Goal: Understand process/instructions

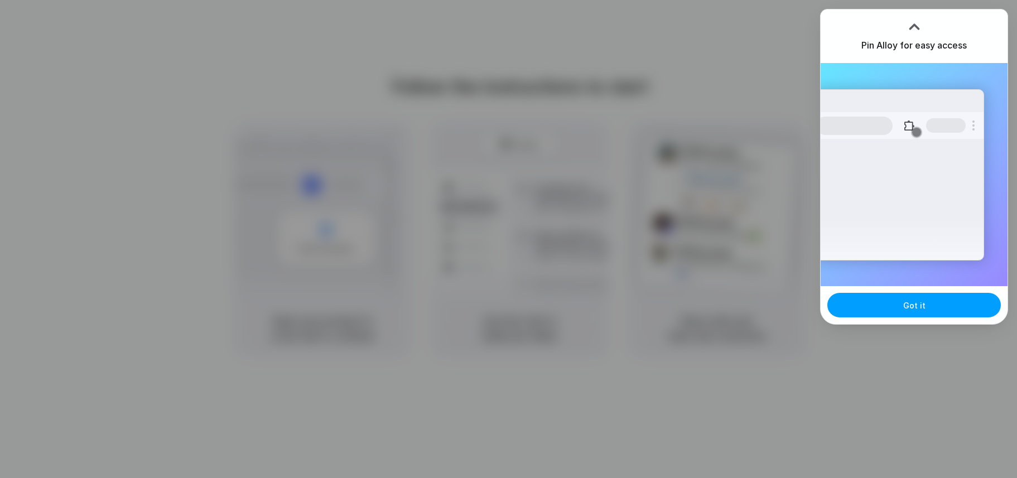
click at [904, 310] on span "Got it" at bounding box center [914, 306] width 22 height 12
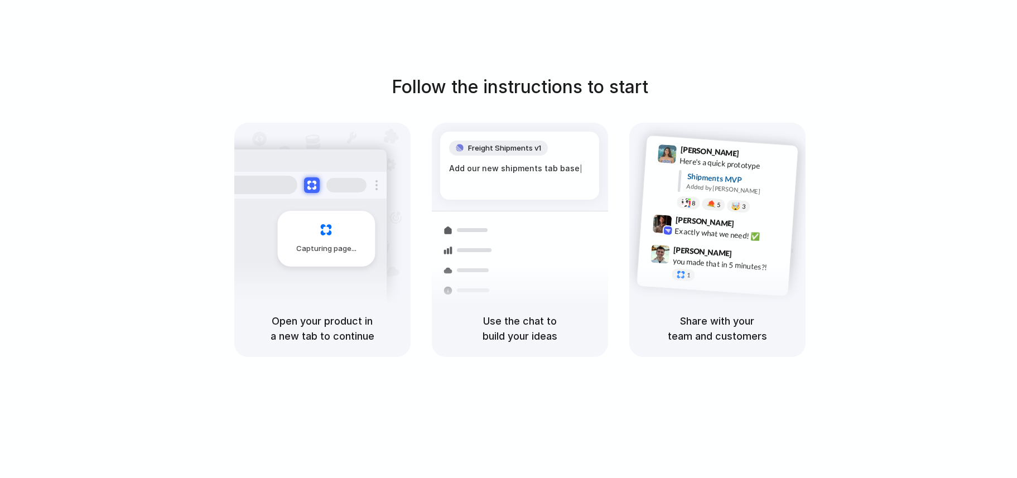
click at [403, 378] on div "Follow the instructions to start Capturing page Open your product in a new tab …" at bounding box center [519, 250] width 1039 height 500
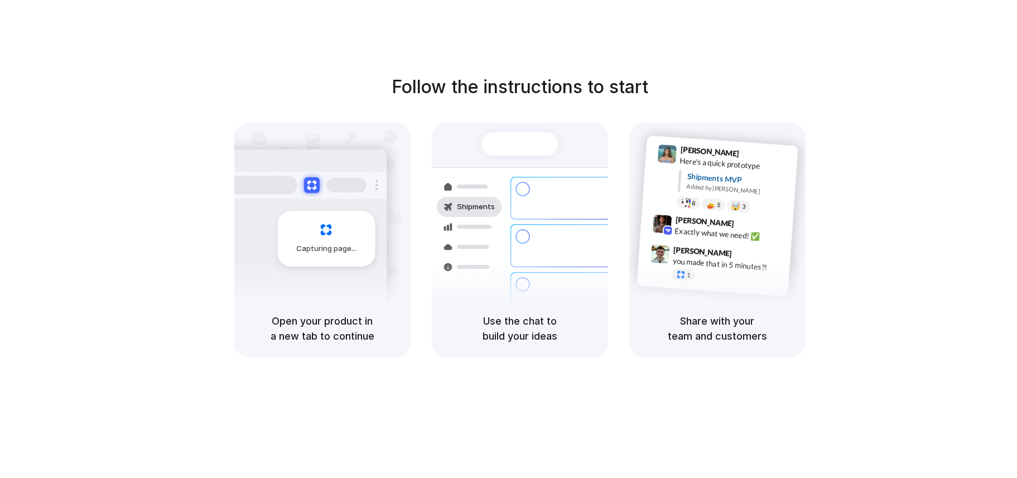
click at [493, 256] on div at bounding box center [469, 247] width 65 height 20
click at [770, 257] on div "[PERSON_NAME] 9:47 AM" at bounding box center [729, 253] width 112 height 21
click at [895, 217] on div "Follow the instructions to start Capturing page Open your product in a new tab …" at bounding box center [519, 215] width 1017 height 283
click at [916, 218] on div "Follow the instructions to start Capturing page Open your product in a new tab …" at bounding box center [519, 215] width 1017 height 283
